Goal: Task Accomplishment & Management: Manage account settings

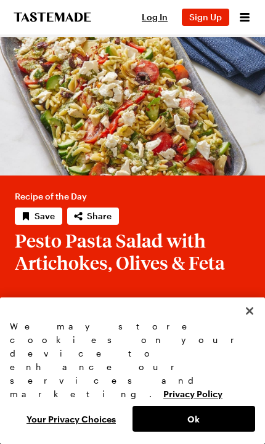
click at [154, 20] on span "Log In" at bounding box center [154, 17] width 26 height 10
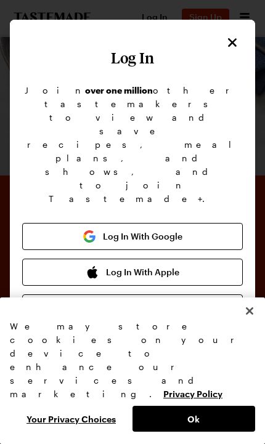
click at [177, 383] on input "email" at bounding box center [132, 396] width 220 height 27
type input "[EMAIL_ADDRESS][DOMAIN_NAME]"
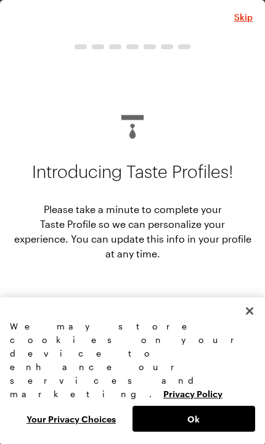
click at [245, 324] on button "Close" at bounding box center [249, 310] width 27 height 27
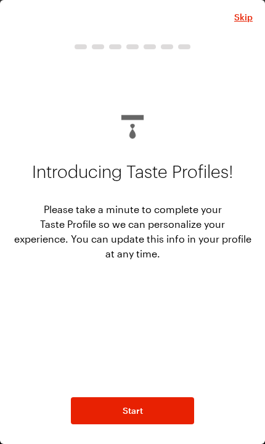
click at [243, 11] on span "Skip" at bounding box center [243, 17] width 18 height 12
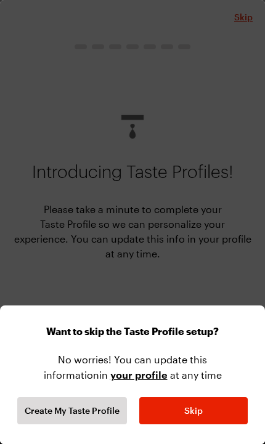
click at [185, 405] on span "Skip" at bounding box center [193, 410] width 18 height 12
click at [194, 409] on span "Skip" at bounding box center [193, 410] width 18 height 12
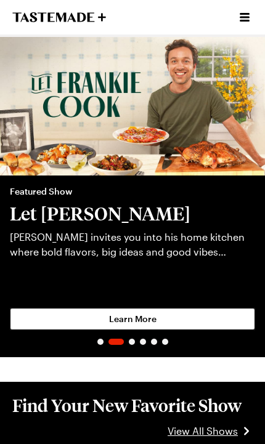
click at [237, 21] on icon "Open menu" at bounding box center [244, 17] width 15 height 15
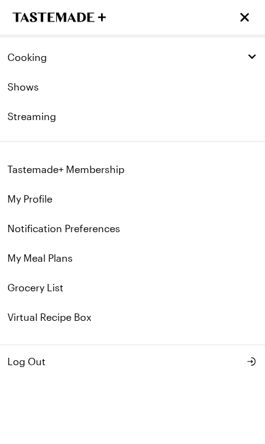
click at [127, 166] on link "Tastemade+ Membership" at bounding box center [132, 169] width 265 height 30
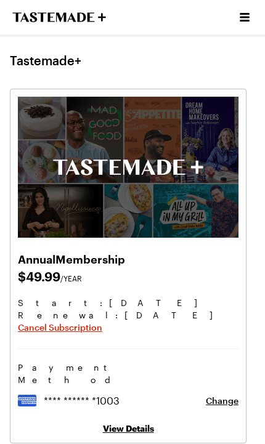
click at [78, 328] on span "Cancel Subscription" at bounding box center [60, 327] width 84 height 12
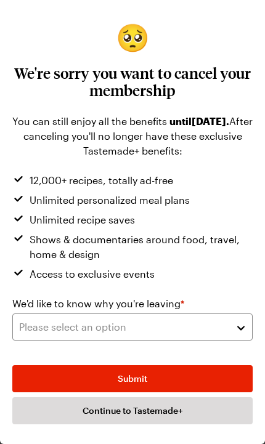
scroll to position [25, 0]
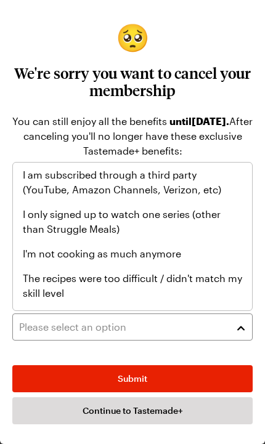
click at [218, 335] on button "Please select an option" at bounding box center [132, 326] width 240 height 27
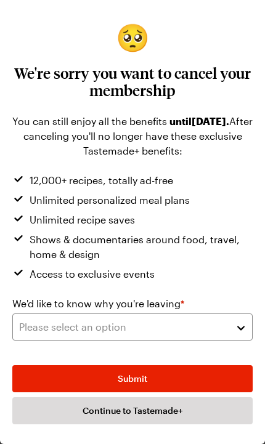
click at [218, 335] on button "Please select an option" at bounding box center [132, 326] width 240 height 27
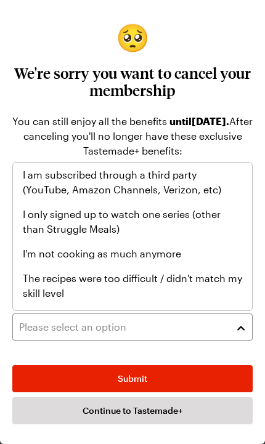
click at [169, 246] on span "I'm not cooking as much anymore" at bounding box center [102, 253] width 158 height 15
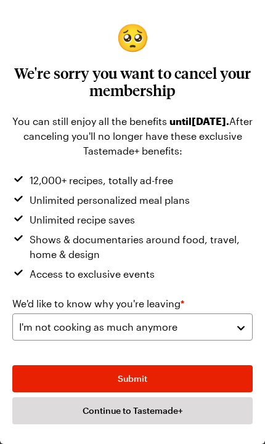
click at [232, 379] on button "Submit" at bounding box center [132, 378] width 240 height 27
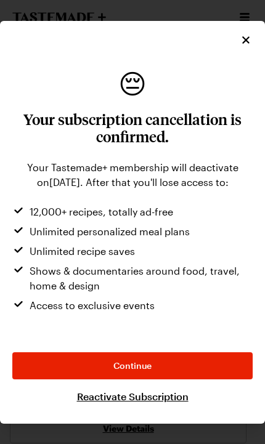
scroll to position [0, 0]
click at [226, 365] on button "Continue" at bounding box center [132, 365] width 240 height 27
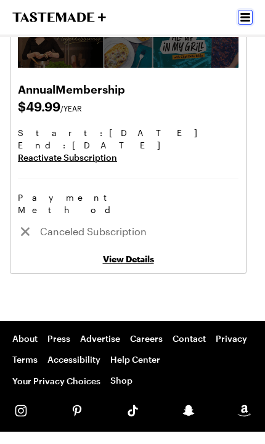
scroll to position [169, 0]
